Goal: Task Accomplishment & Management: Manage account settings

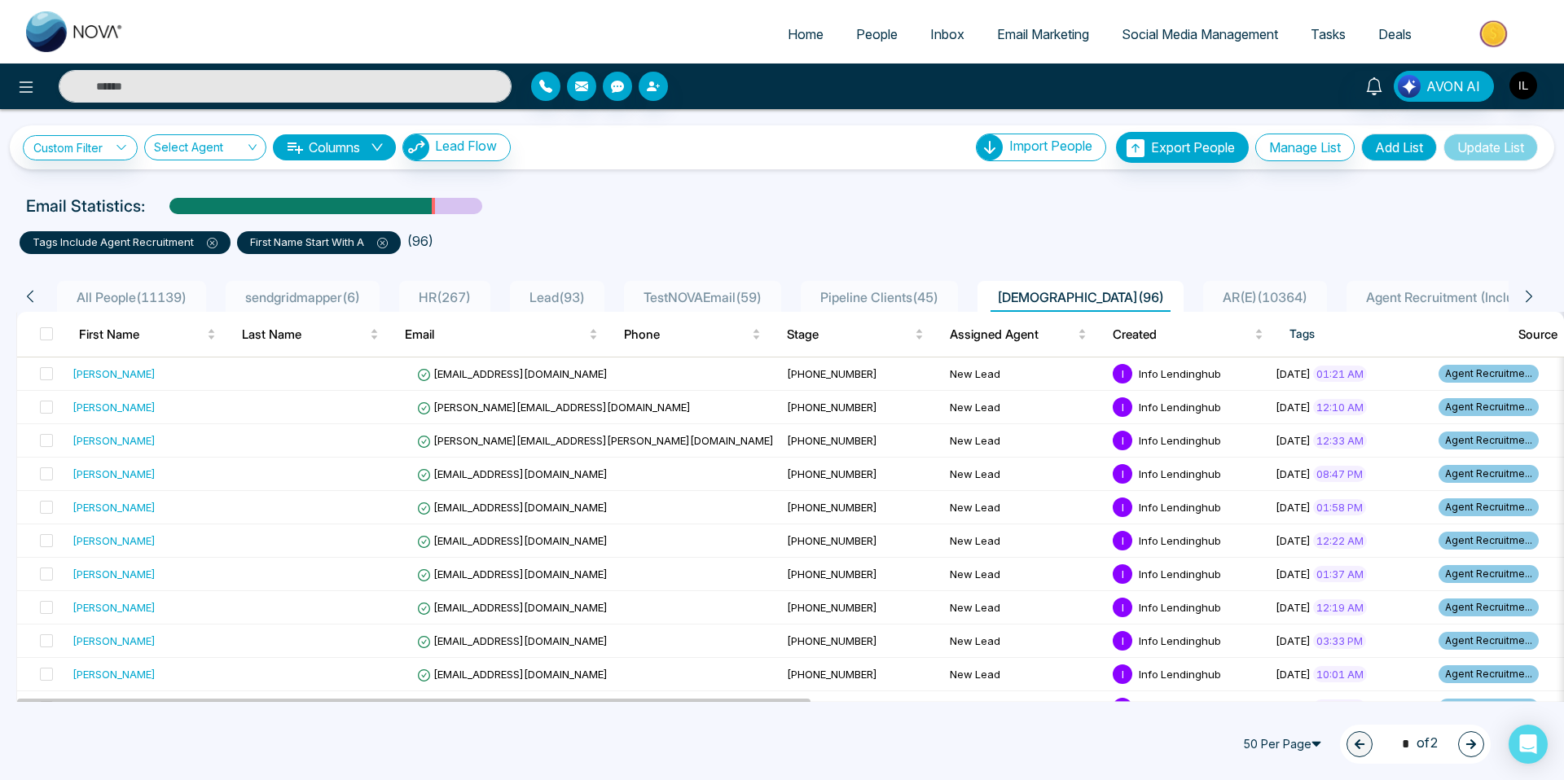
click at [381, 244] on icon at bounding box center [382, 243] width 11 height 11
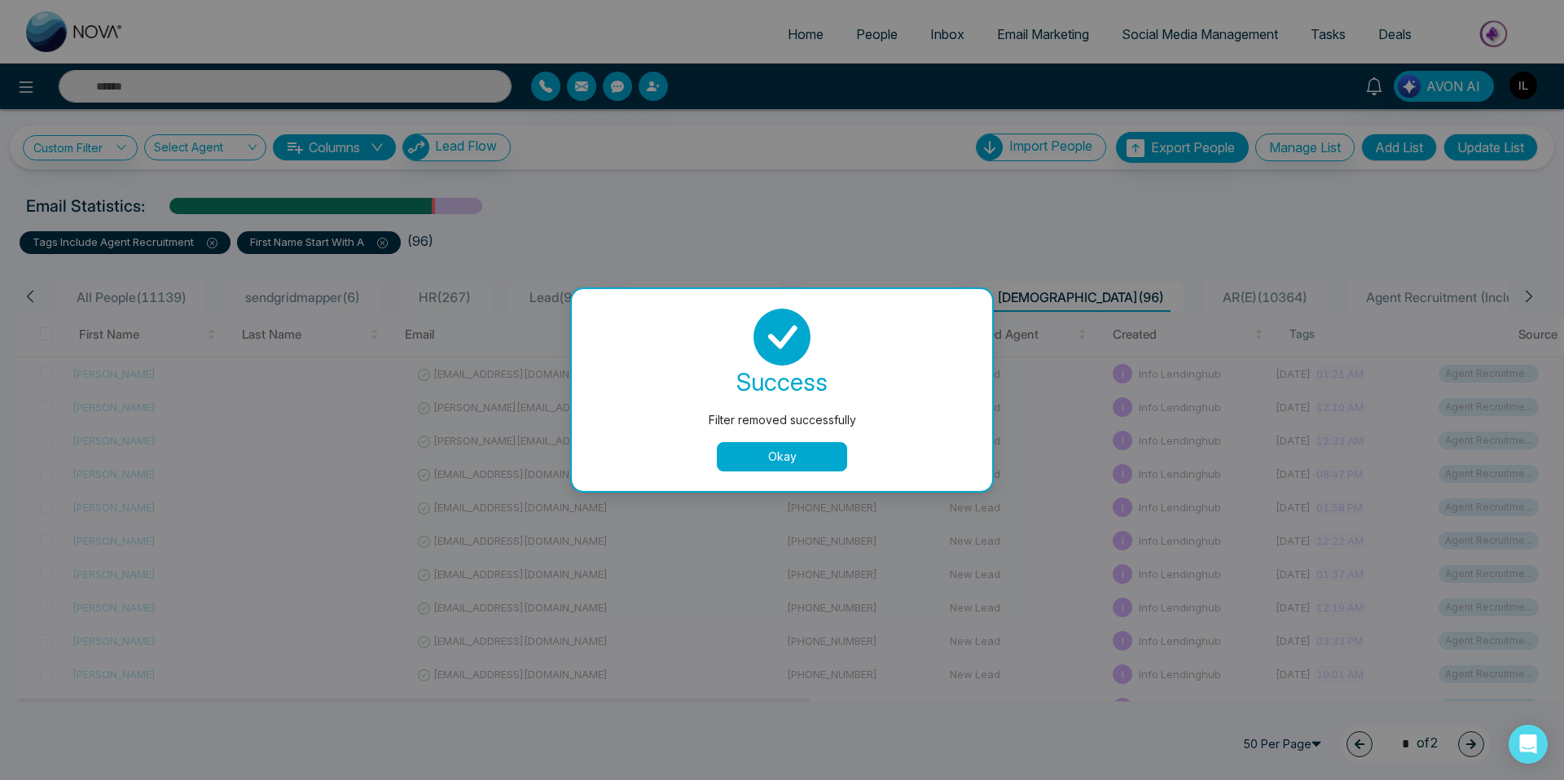
drag, startPoint x: 743, startPoint y: 446, endPoint x: 618, endPoint y: 402, distance: 132.2
click at [743, 446] on button "Okay" at bounding box center [782, 456] width 130 height 29
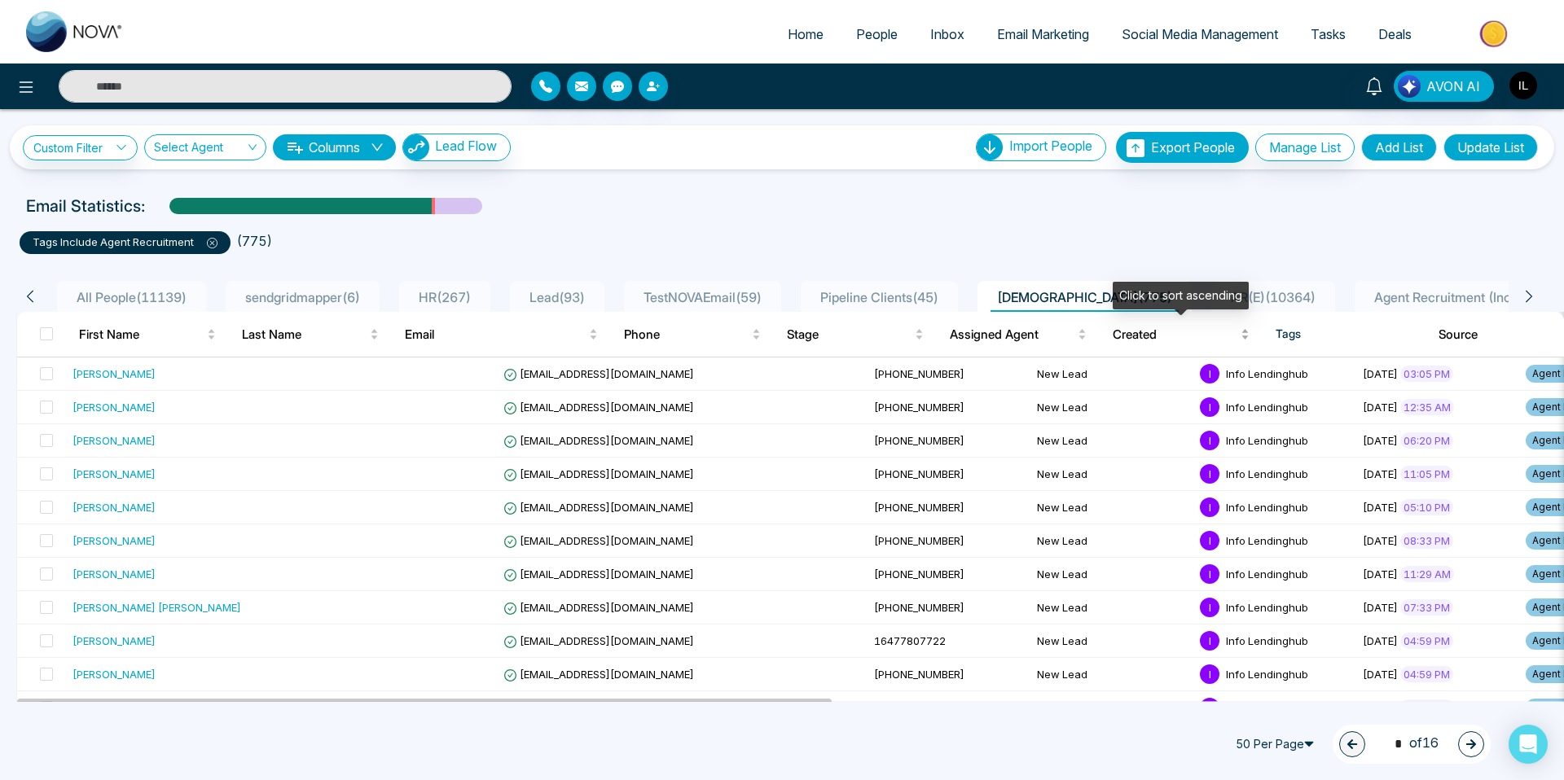
click at [1117, 333] on span "Created" at bounding box center [1175, 335] width 125 height 20
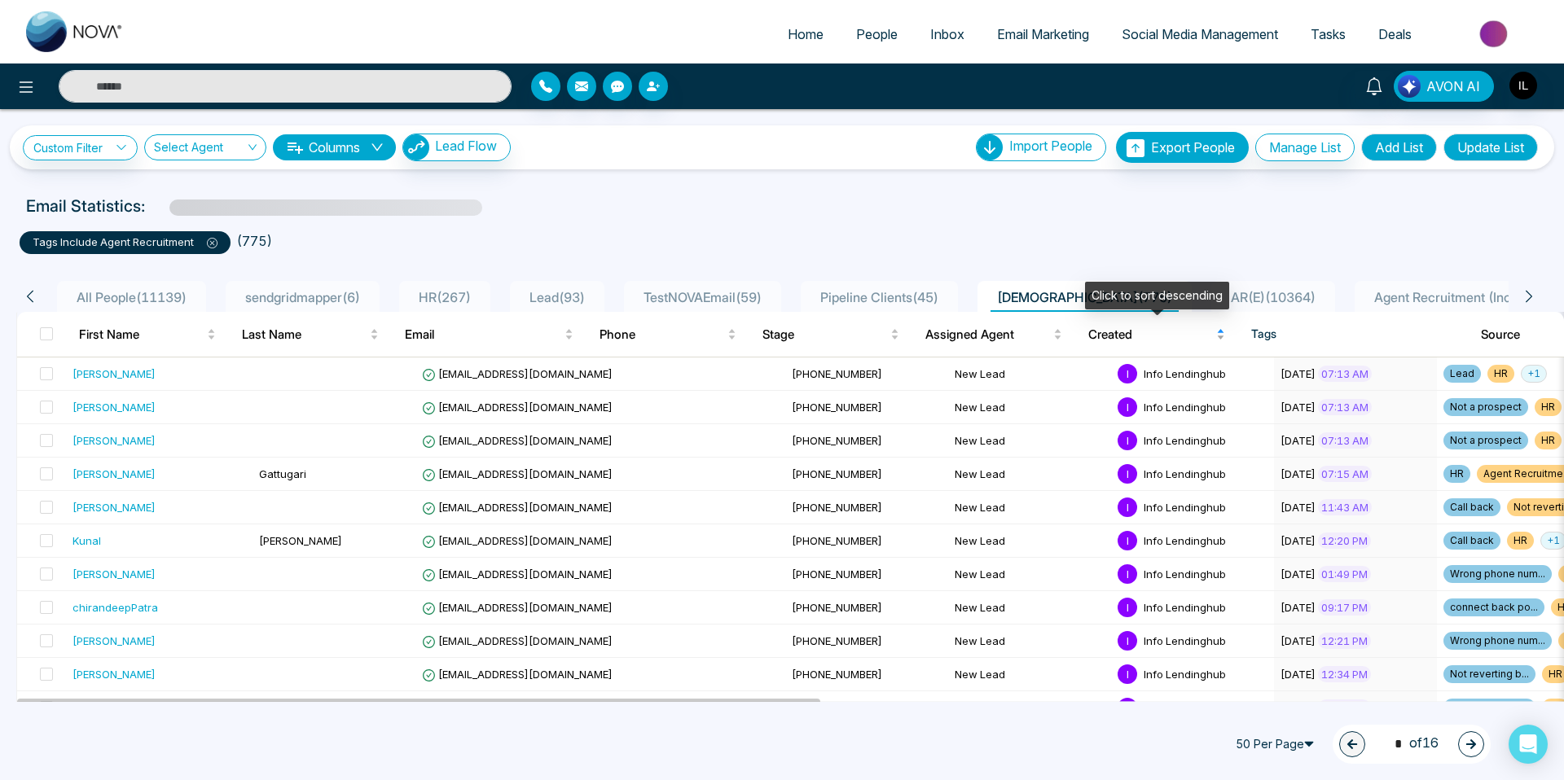
click at [1150, 334] on span "Created" at bounding box center [1150, 335] width 125 height 20
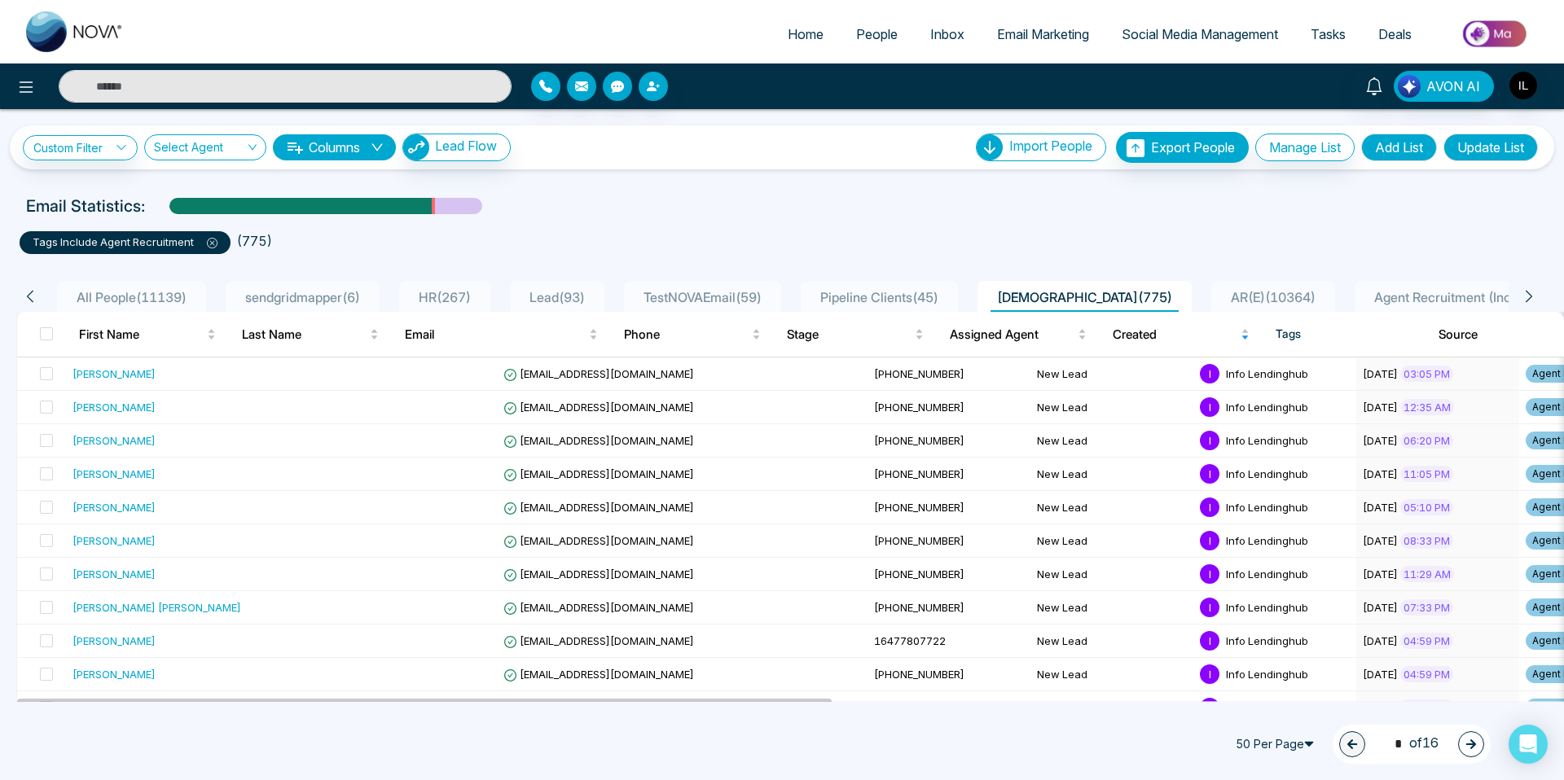
click at [172, 293] on span "All People ( 11139 )" at bounding box center [131, 297] width 123 height 16
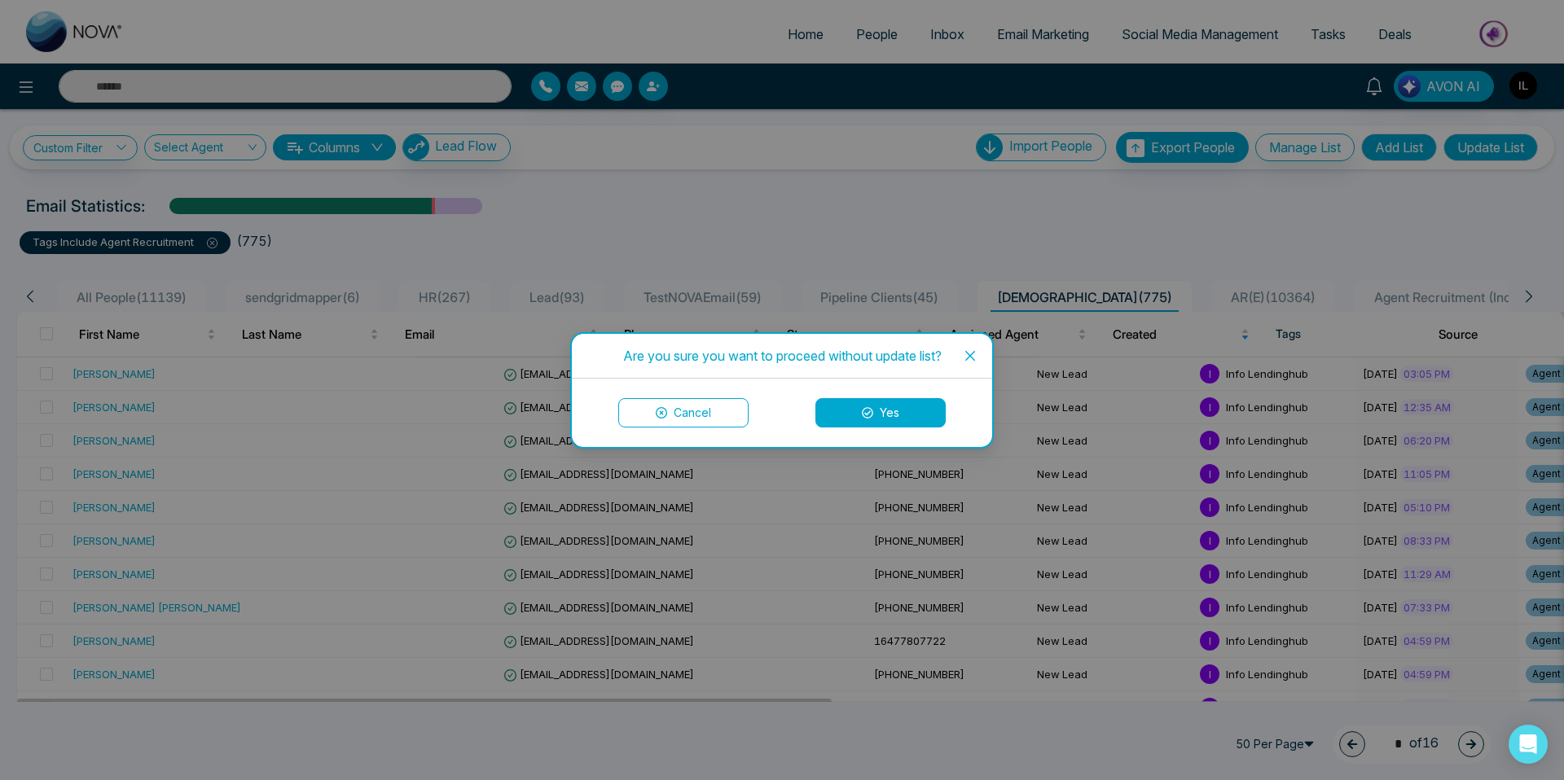
click at [874, 417] on button "Yes" at bounding box center [880, 412] width 130 height 29
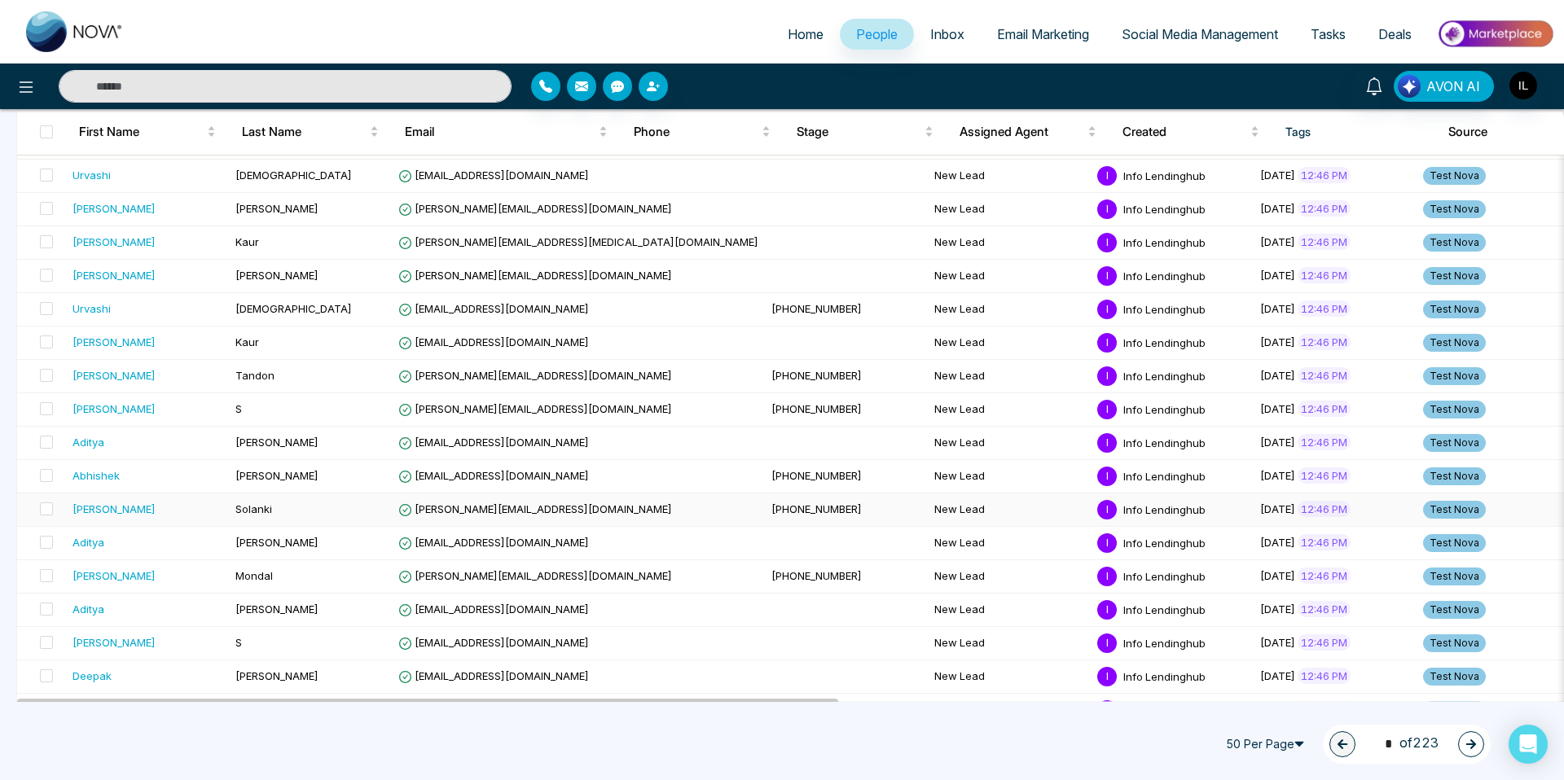
scroll to position [1301, 0]
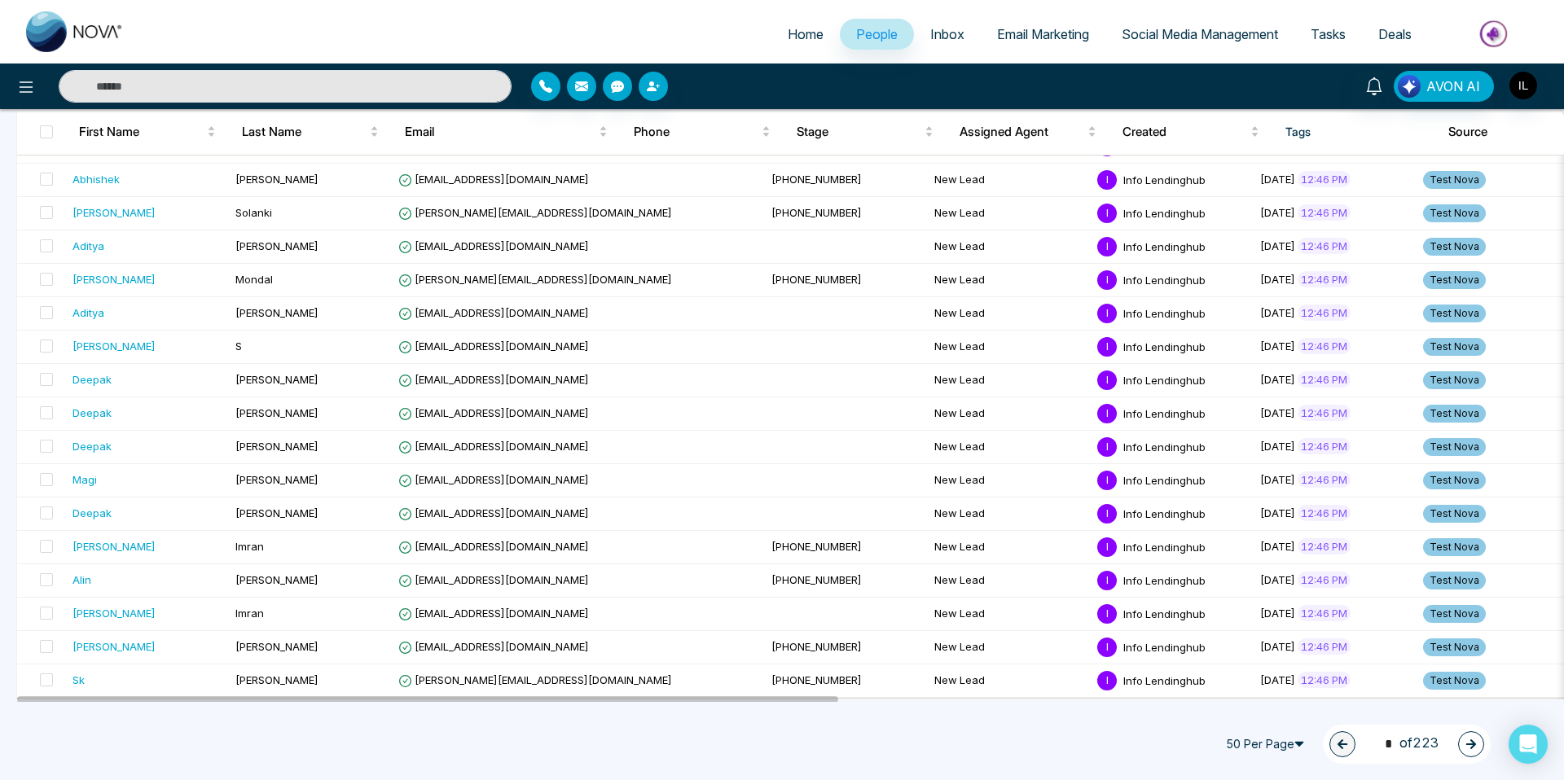
click at [1469, 751] on button "button" at bounding box center [1471, 745] width 26 height 26
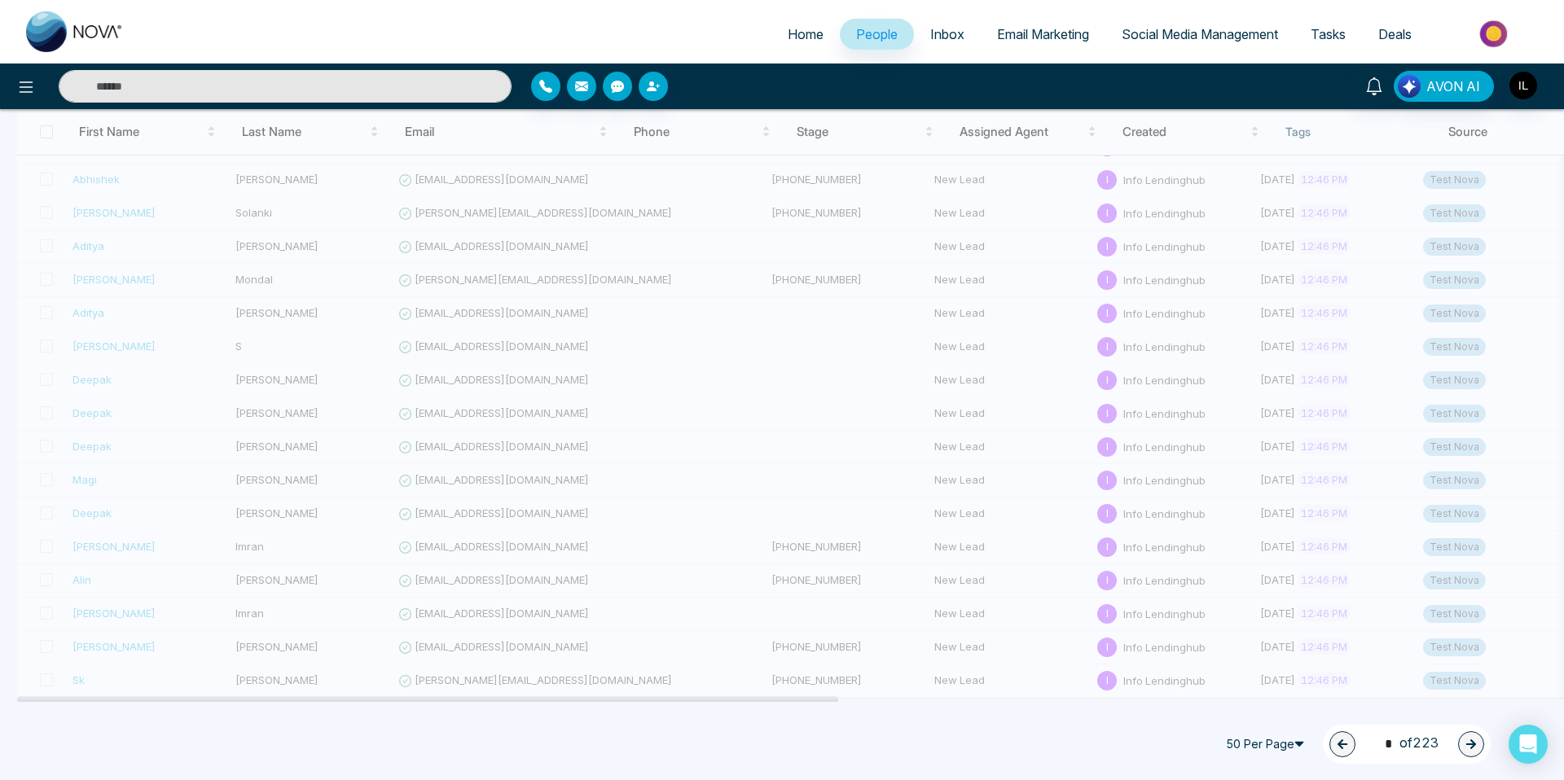
type input "*"
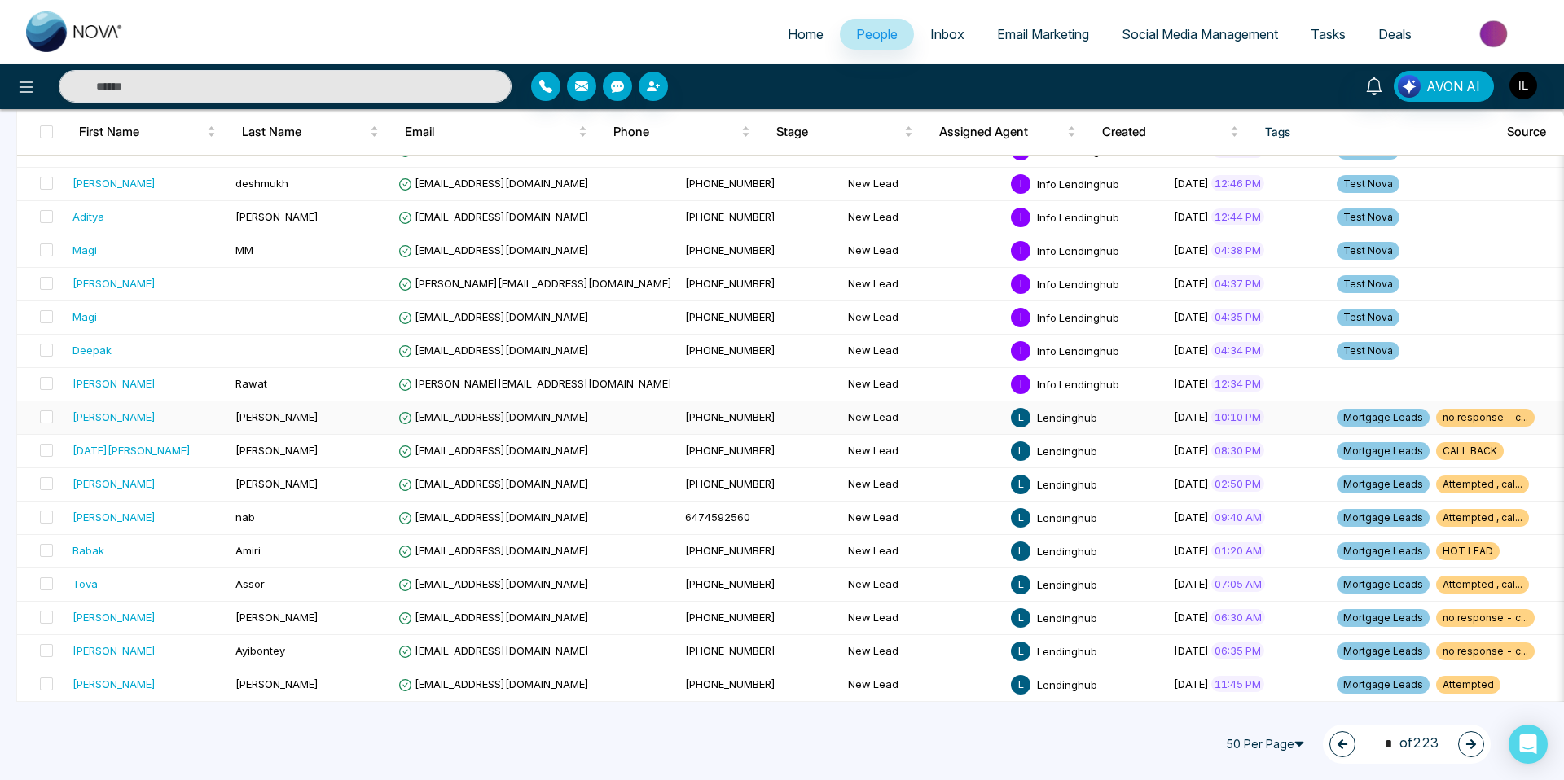
scroll to position [464, 0]
